Goal: Ask a question

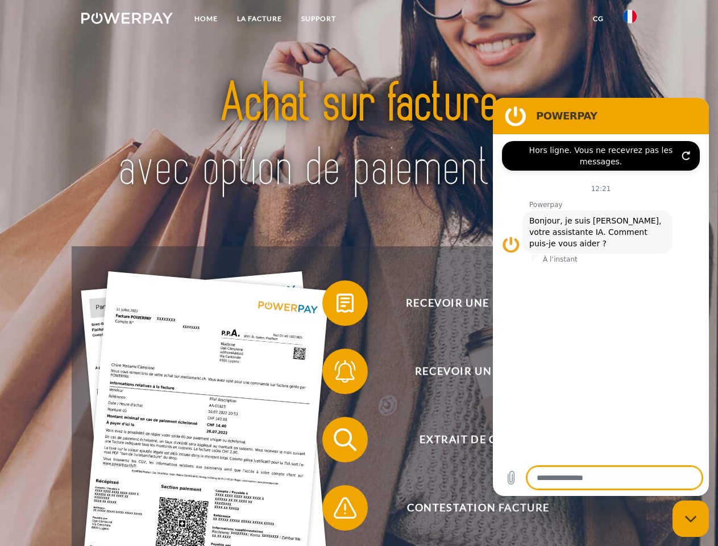
click at [127, 20] on img at bounding box center [126, 18] width 91 height 11
click at [630, 20] on img at bounding box center [630, 17] width 14 height 14
click at [598, 19] on link "CG" at bounding box center [598, 19] width 30 height 20
click at [336, 305] on span at bounding box center [327, 302] width 57 height 57
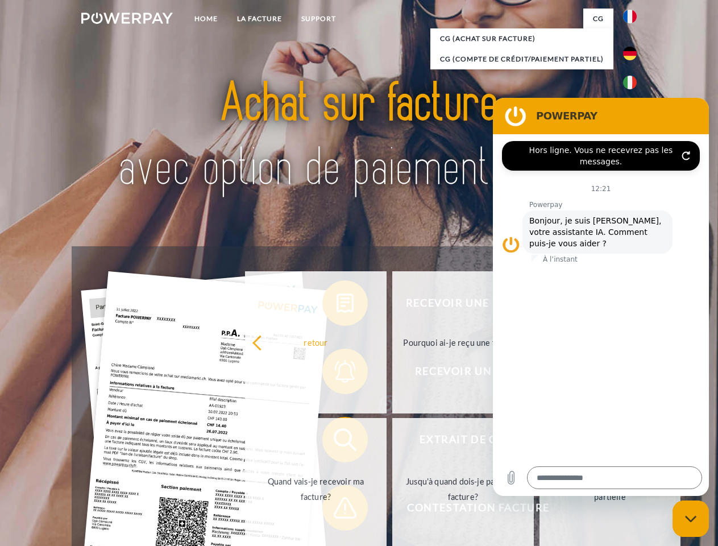
click at [336, 373] on div "Recevoir une facture ? Recevoir un rappel? Extrait de compte retour" at bounding box center [359, 473] width 574 height 455
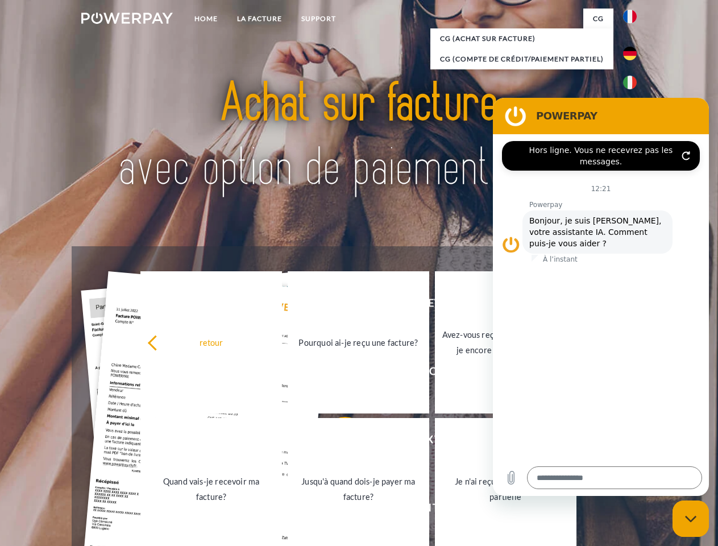
click at [336, 442] on link "Jusqu'à quand dois-je payer ma facture?" at bounding box center [358, 489] width 141 height 142
click at [336, 510] on span at bounding box center [327, 507] width 57 height 57
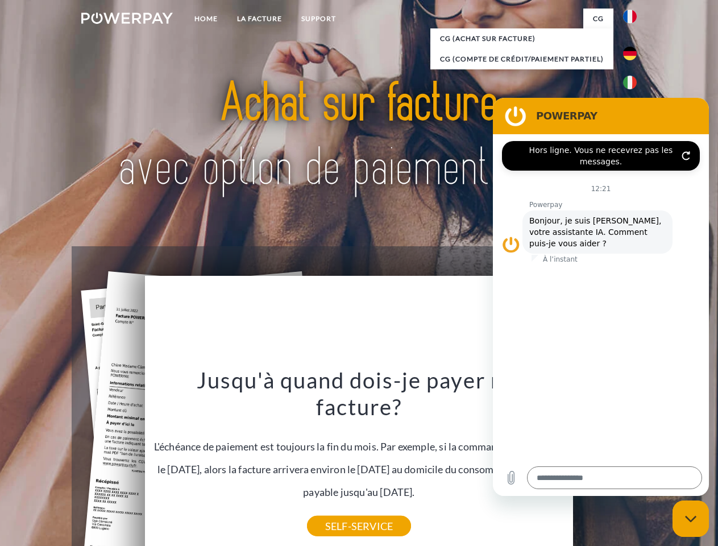
click at [690, 518] on icon "Fermer la fenêtre de messagerie" at bounding box center [691, 518] width 12 height 7
type textarea "*"
